Goal: Task Accomplishment & Management: Manage account settings

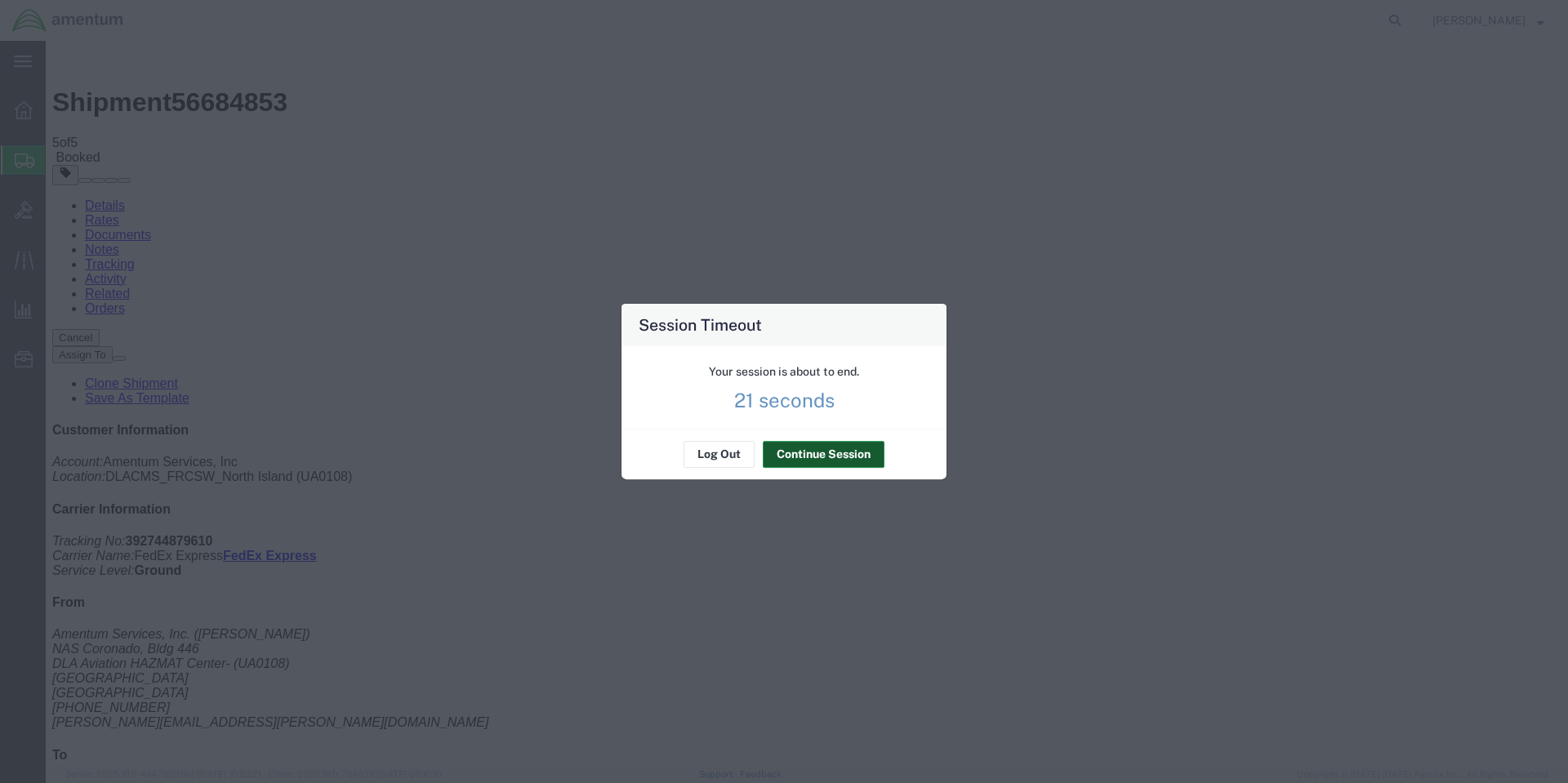
click at [848, 454] on button "Continue Session" at bounding box center [823, 454] width 121 height 26
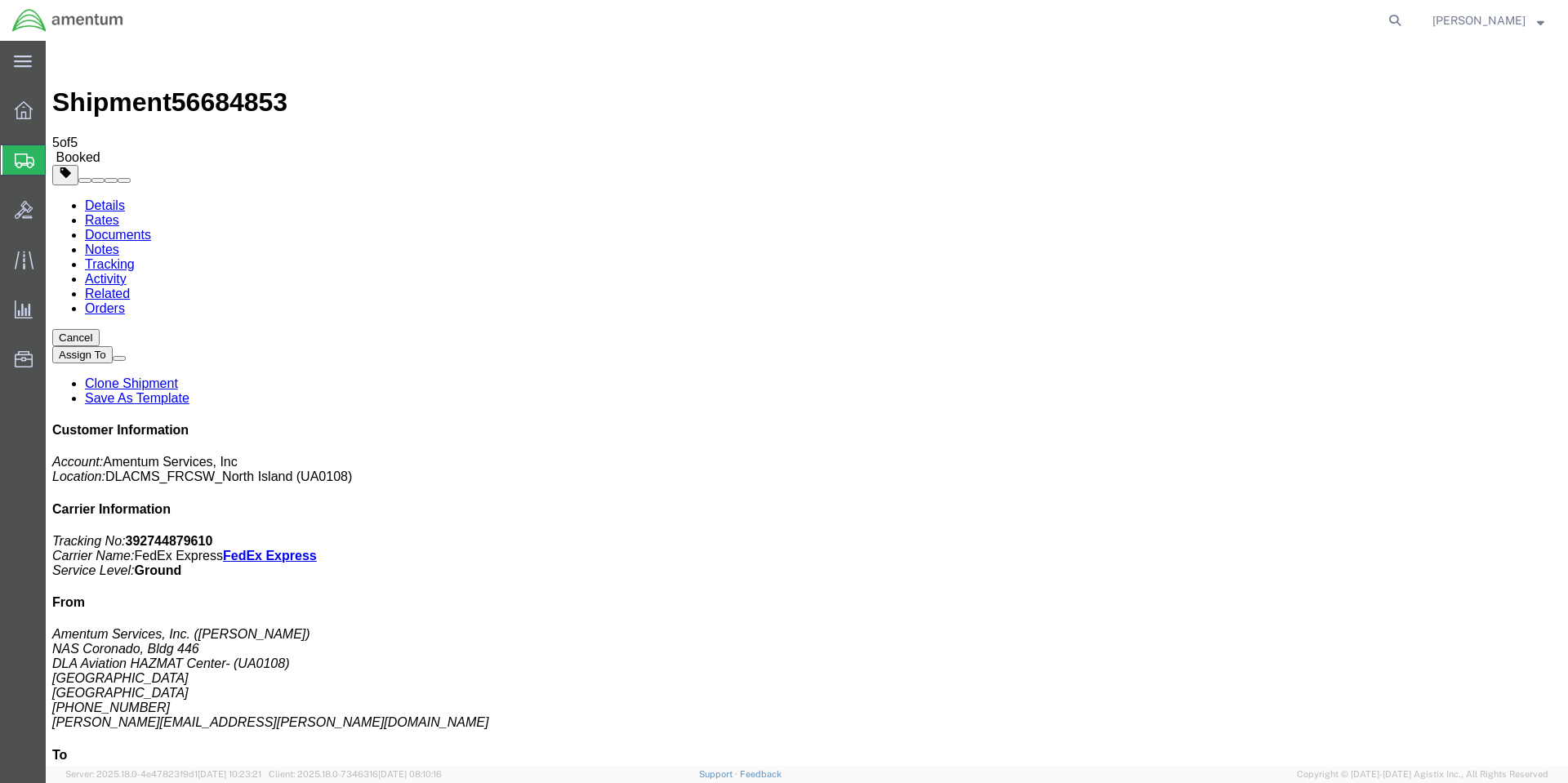
click at [1540, 20] on strong "button" at bounding box center [1541, 19] width 7 height 5
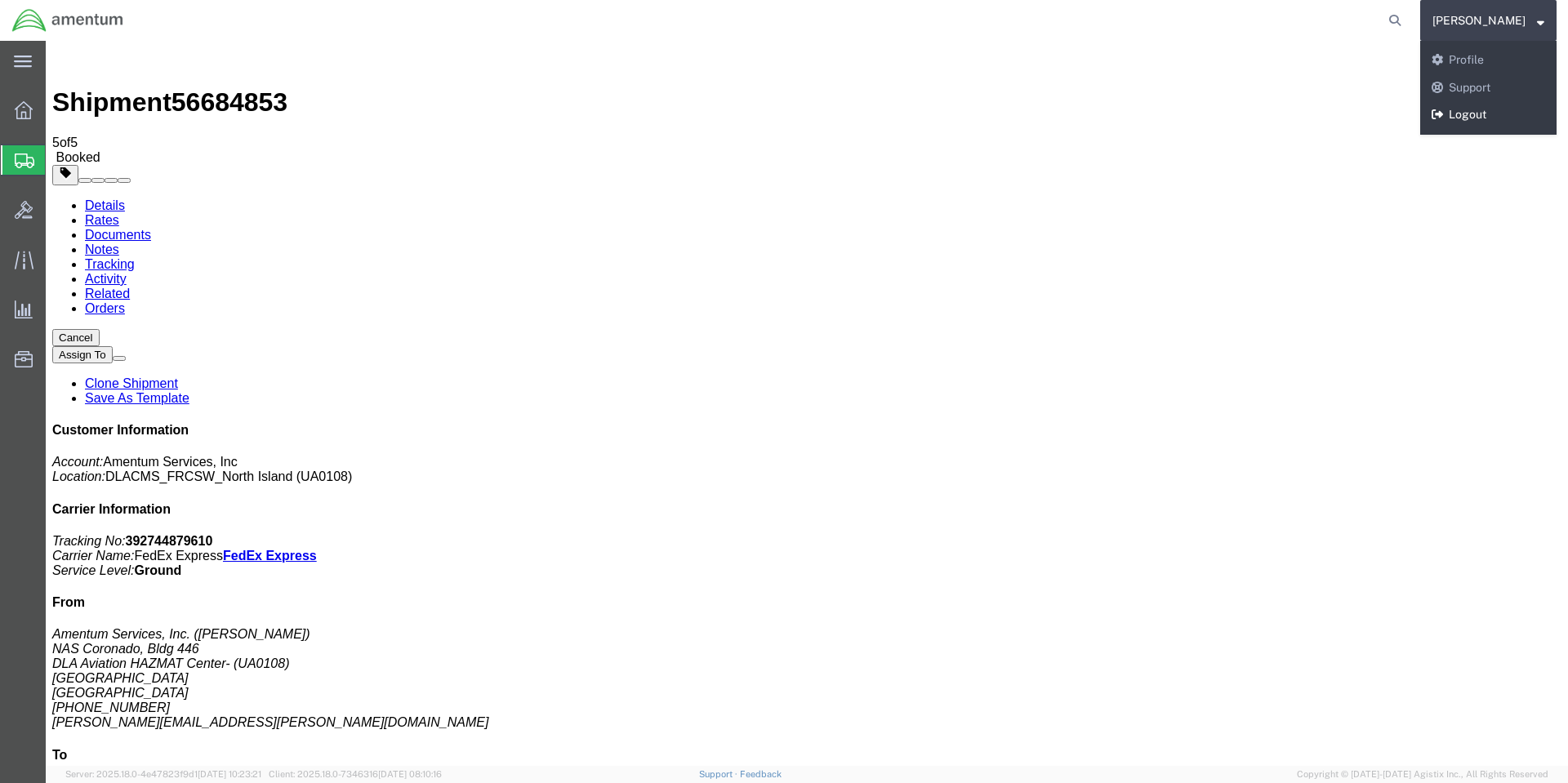
click at [1496, 109] on link "Logout" at bounding box center [1488, 114] width 136 height 27
